Goal: Information Seeking & Learning: Understand process/instructions

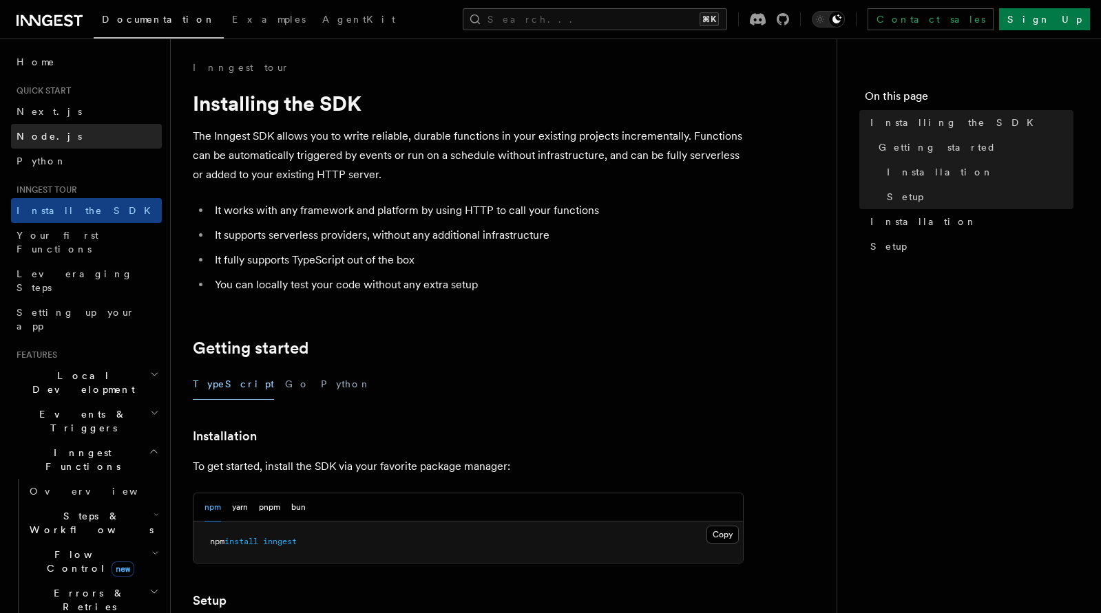
click at [55, 140] on link "Node.js" at bounding box center [86, 136] width 151 height 25
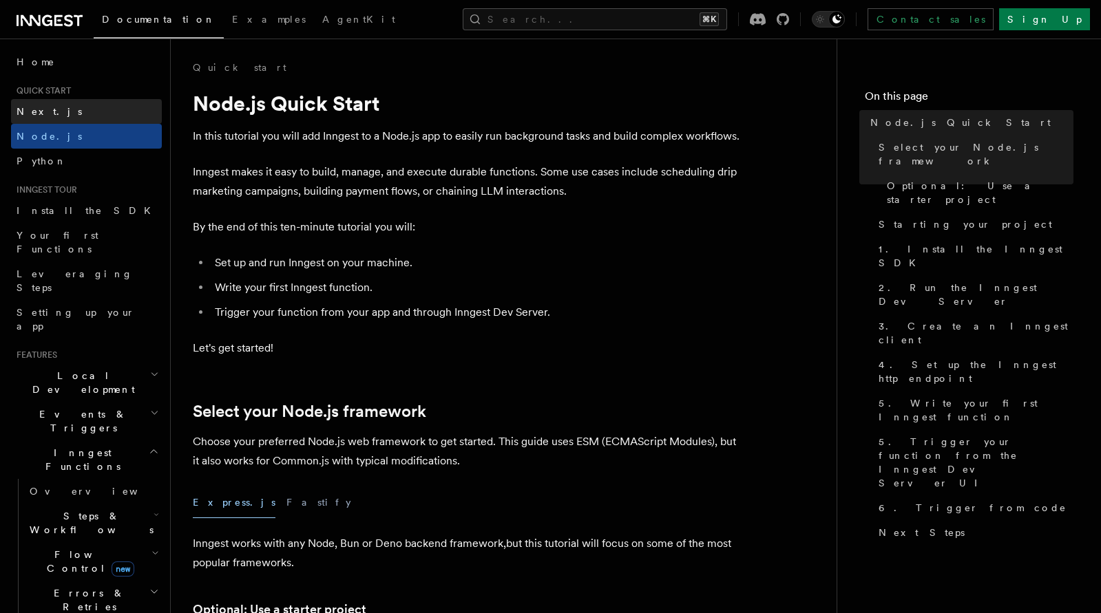
drag, startPoint x: 82, startPoint y: 101, endPoint x: 147, endPoint y: 118, distance: 67.1
click at [82, 101] on link "Next.js" at bounding box center [86, 111] width 151 height 25
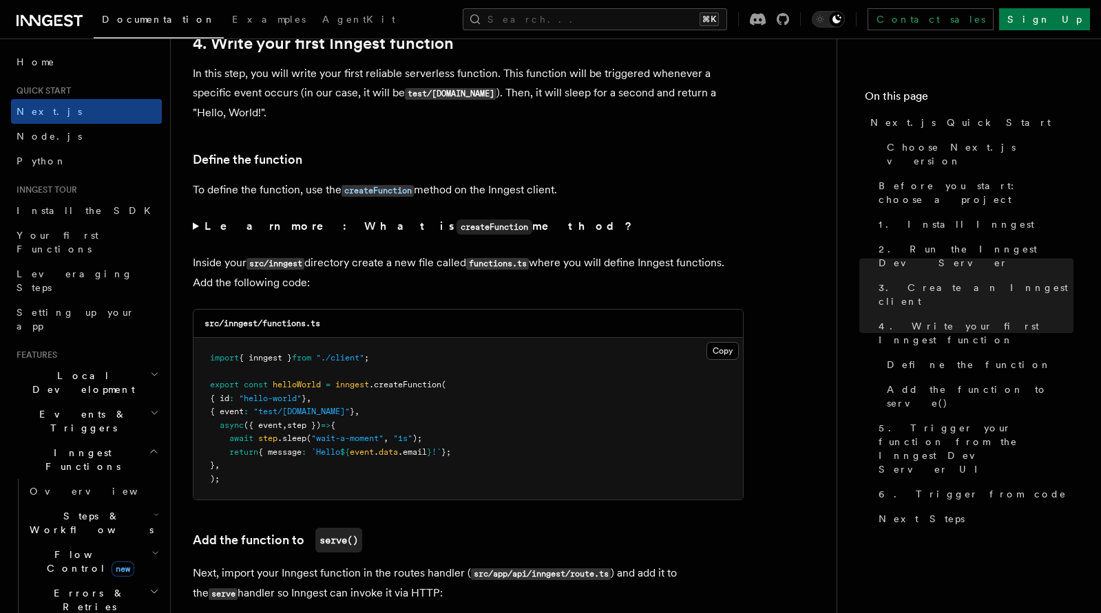
scroll to position [2205, 0]
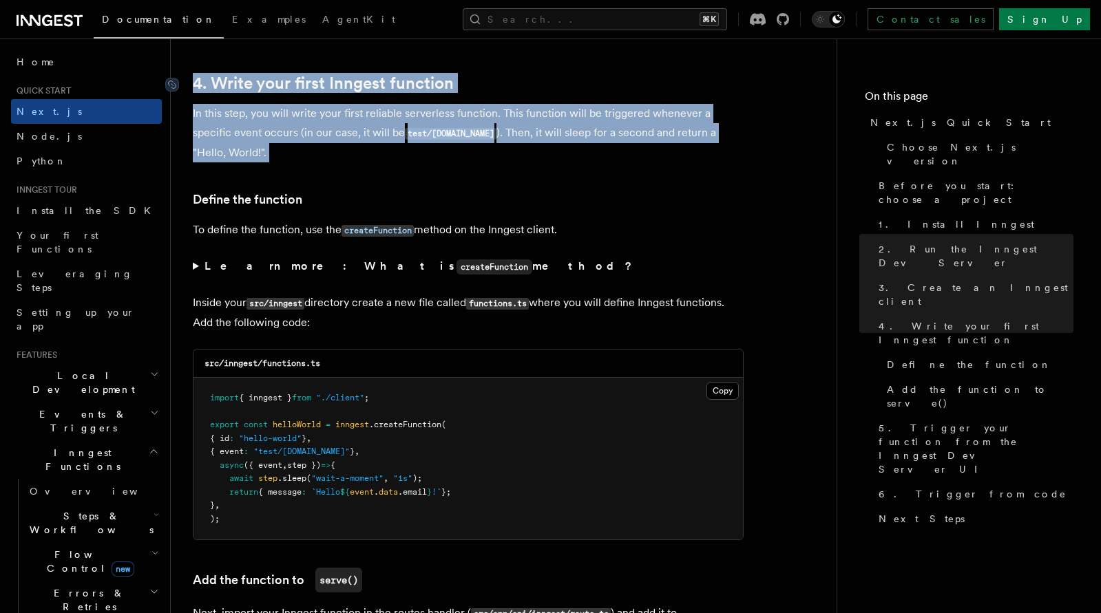
drag, startPoint x: 294, startPoint y: 180, endPoint x: 201, endPoint y: 81, distance: 135.4
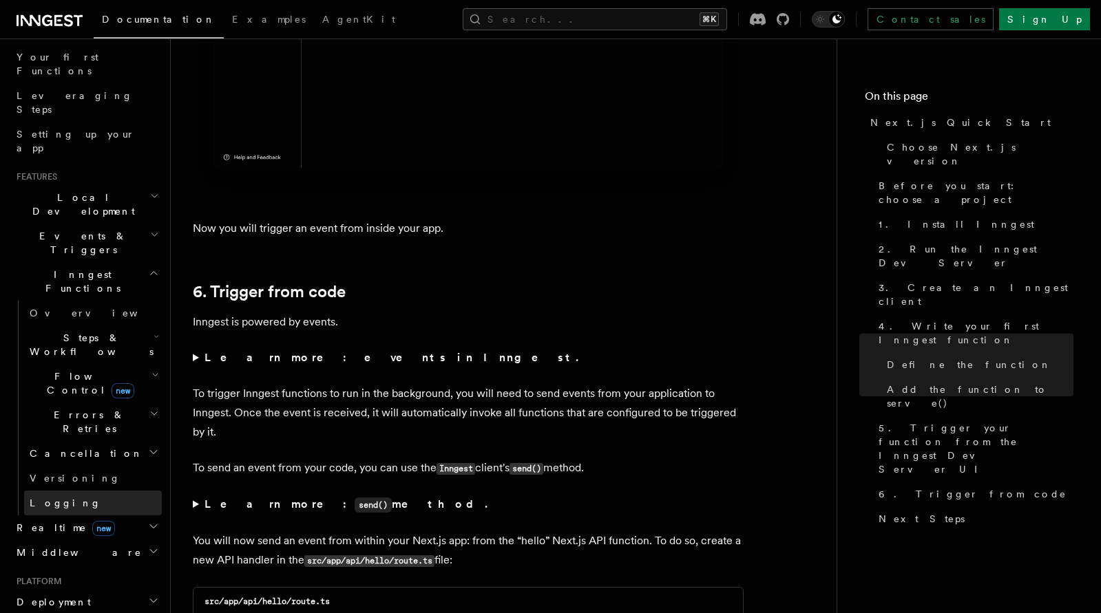
scroll to position [255, 0]
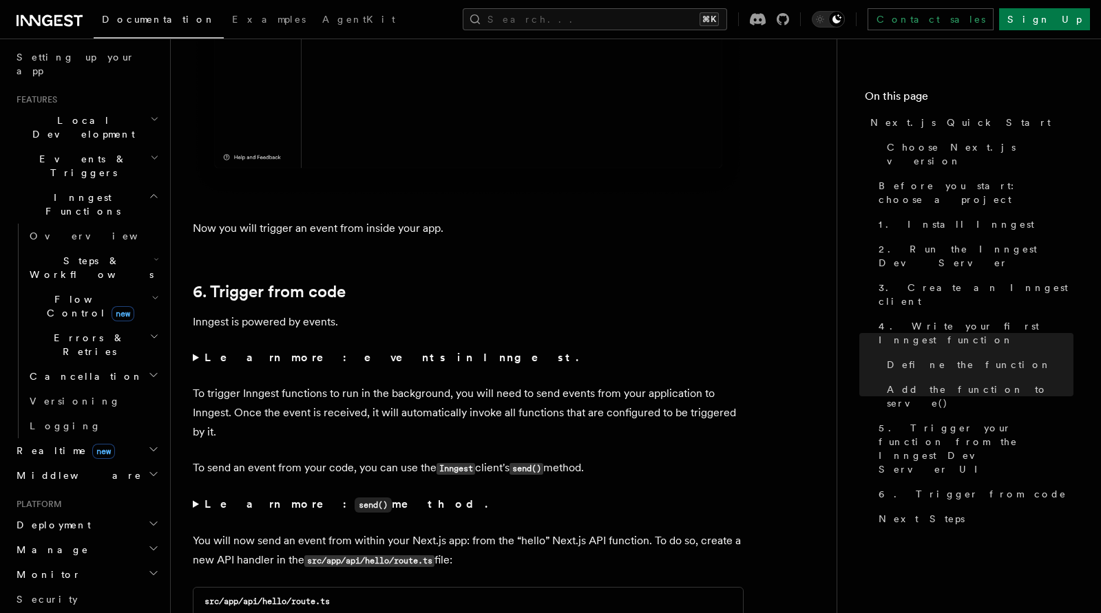
click at [98, 254] on span "Steps & Workflows" at bounding box center [88, 268] width 129 height 28
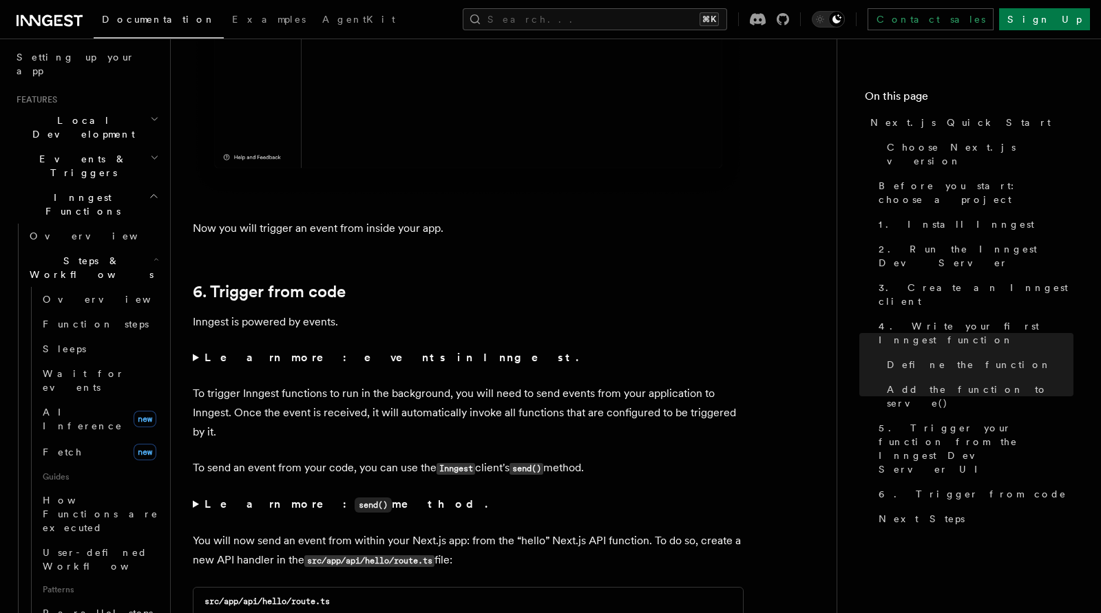
click at [101, 254] on span "Steps & Workflows" at bounding box center [88, 268] width 129 height 28
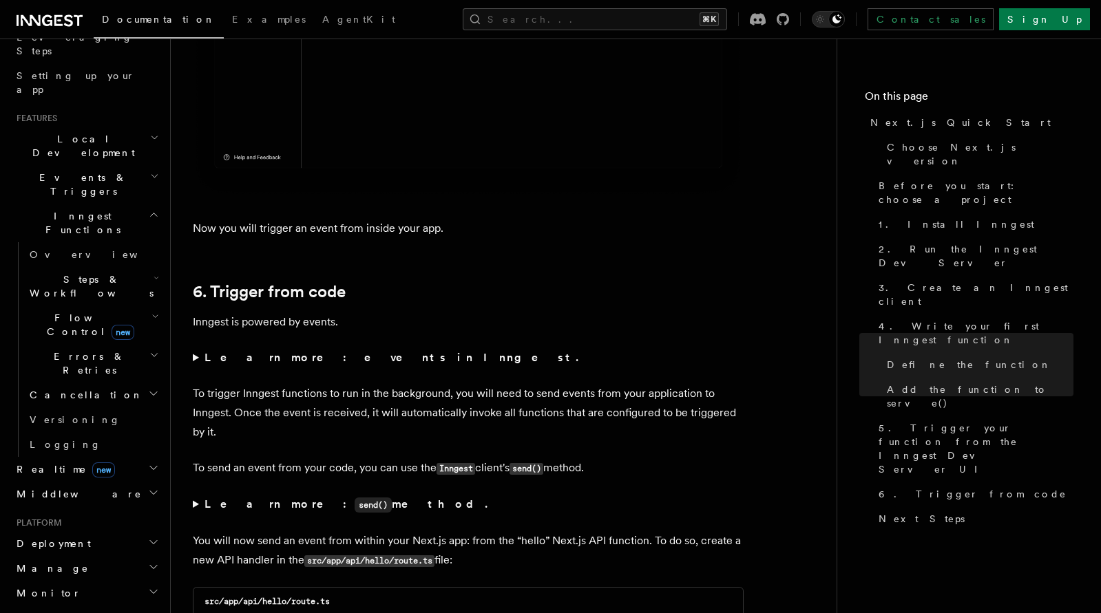
scroll to position [235, 0]
click at [107, 269] on h2 "Steps & Workflows" at bounding box center [93, 288] width 138 height 39
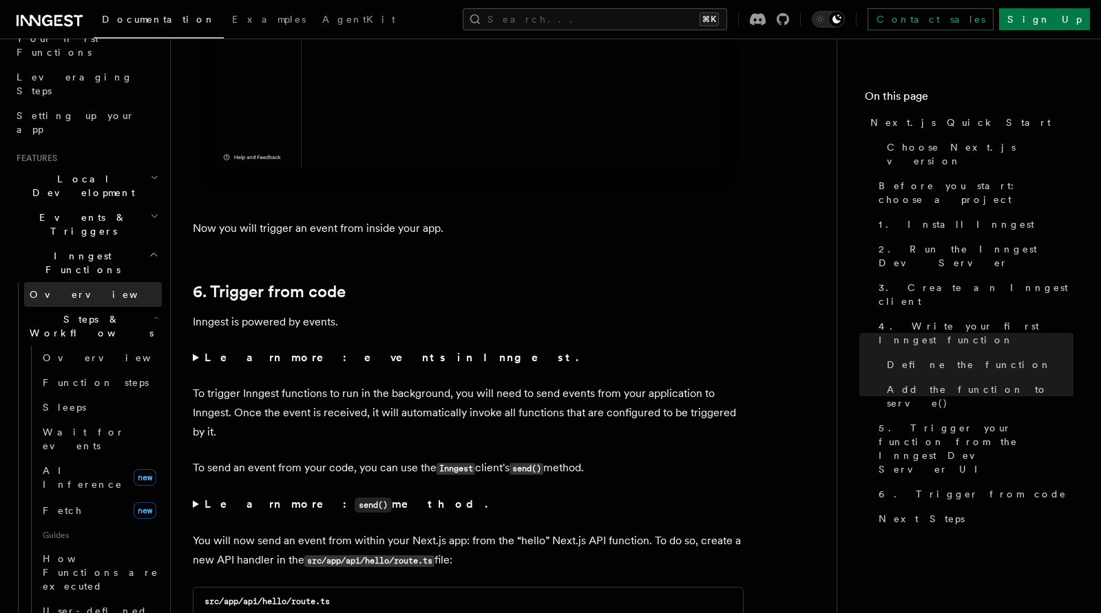
scroll to position [149, 0]
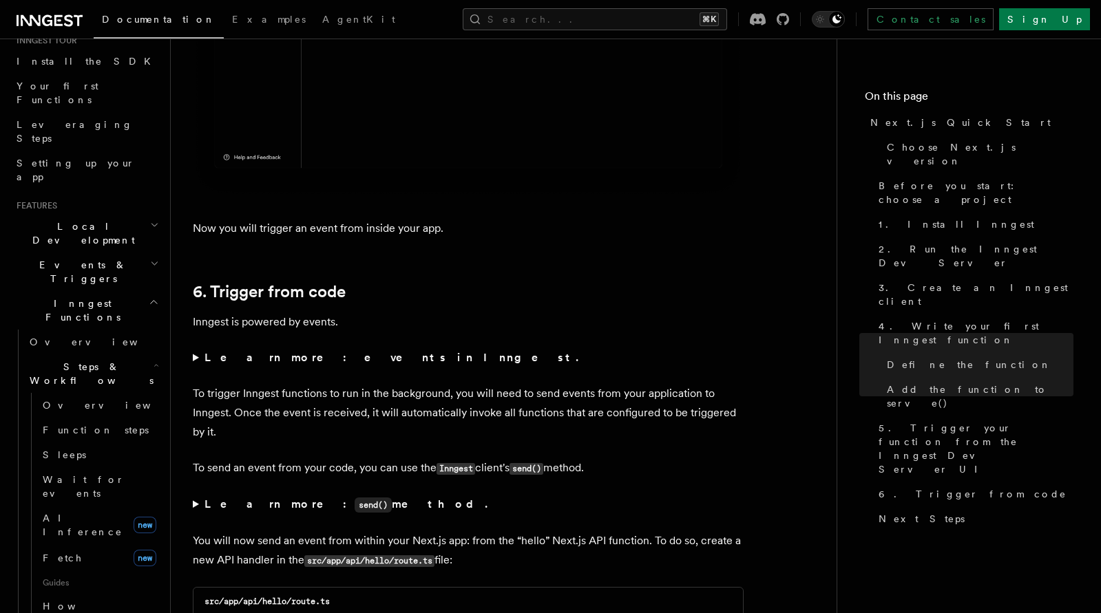
click at [90, 360] on span "Steps & Workflows" at bounding box center [88, 374] width 129 height 28
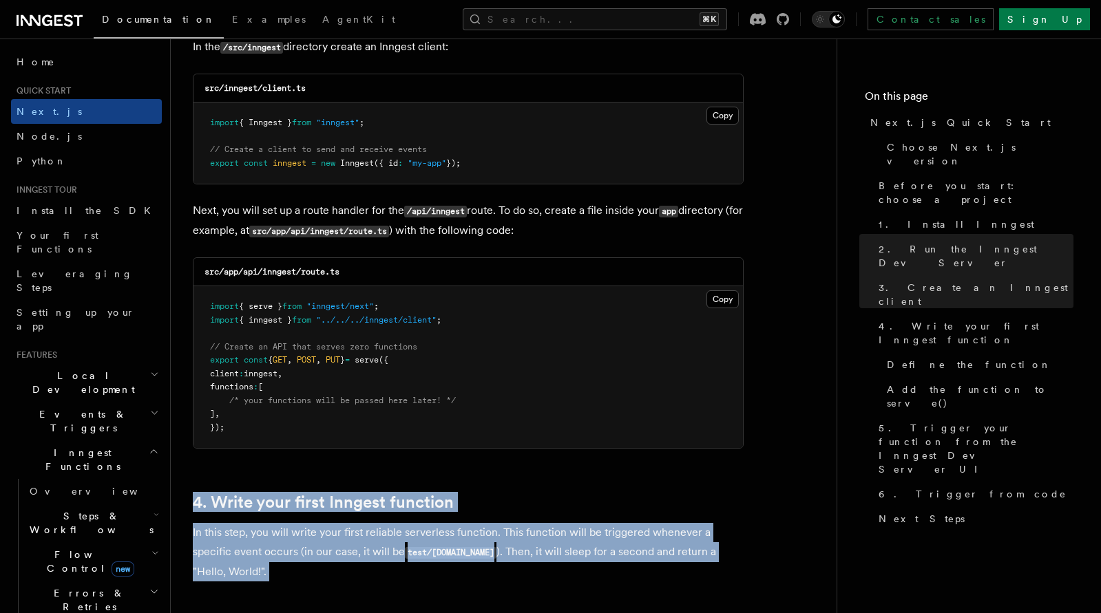
scroll to position [1756, 0]
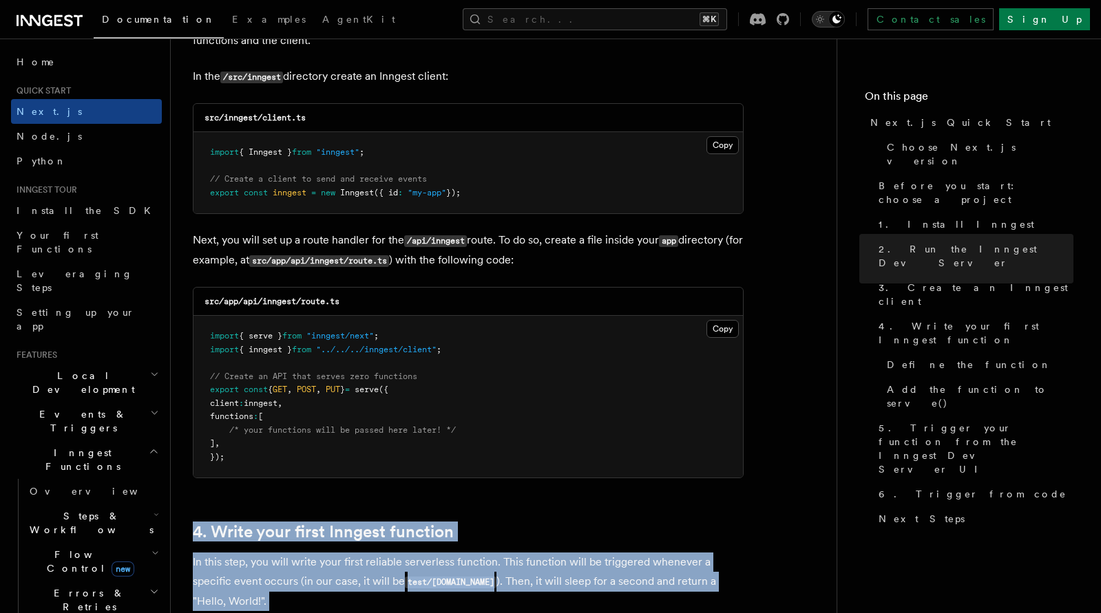
click at [845, 26] on button "Toggle dark mode" at bounding box center [828, 19] width 33 height 17
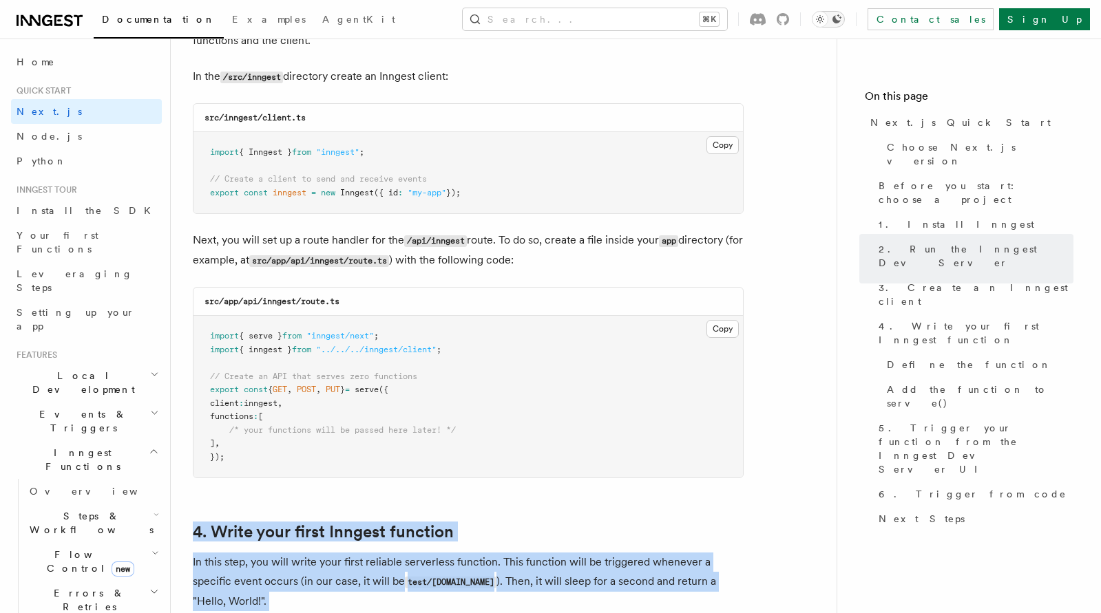
click at [845, 21] on button "Toggle dark mode" at bounding box center [828, 19] width 33 height 17
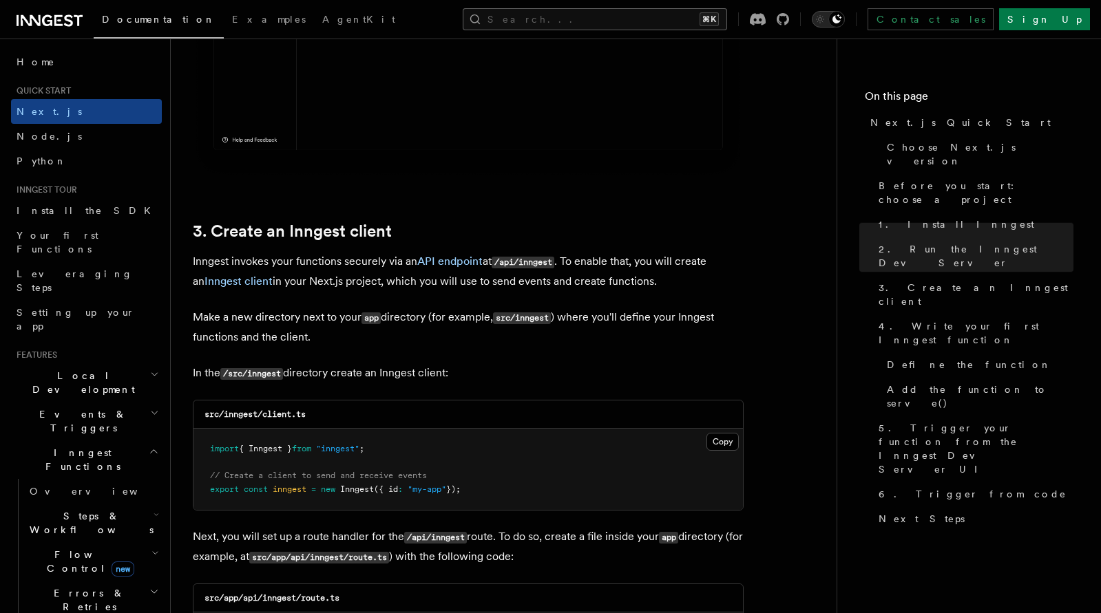
scroll to position [1212, 0]
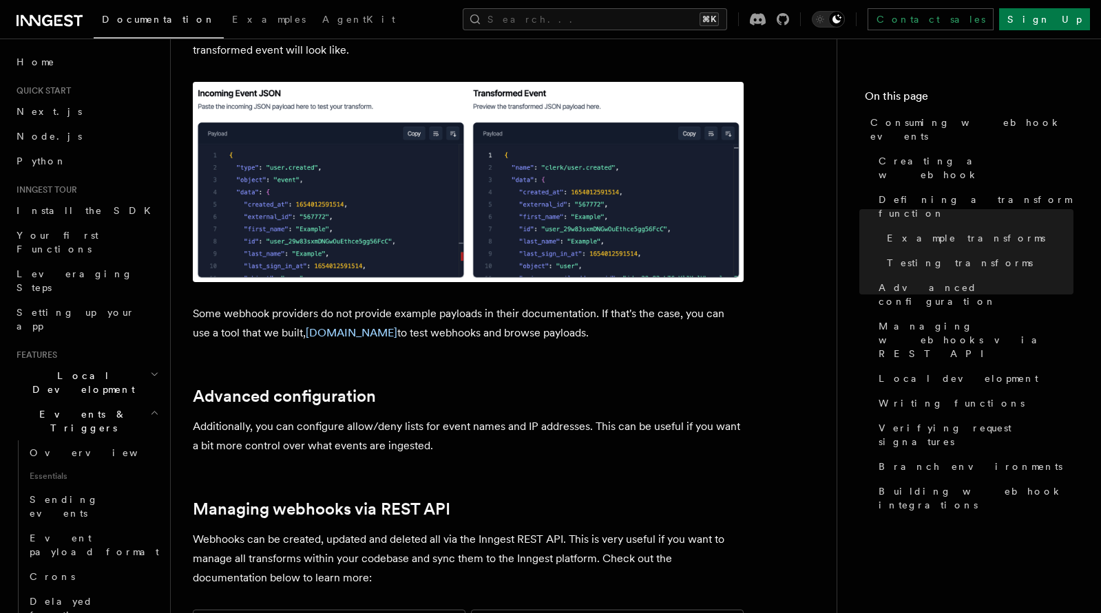
scroll to position [2369, 0]
